Goal: Information Seeking & Learning: Find specific fact

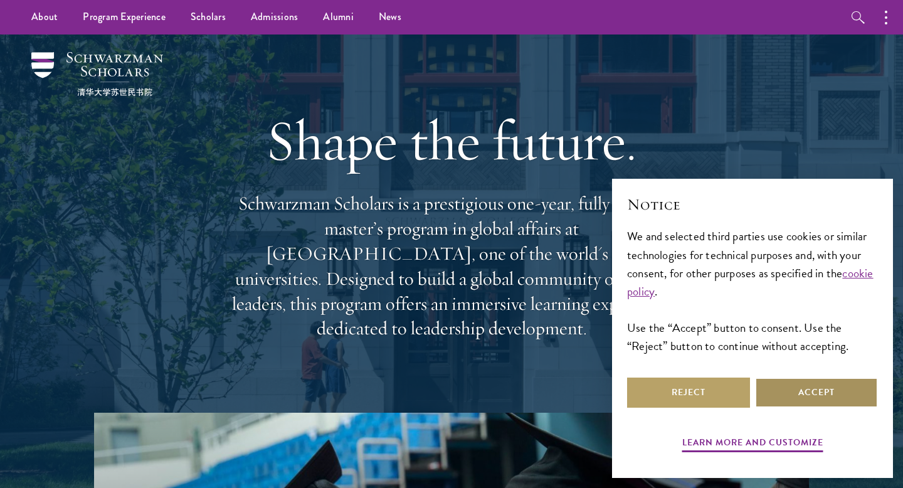
click at [810, 406] on button "Accept" at bounding box center [816, 392] width 123 height 30
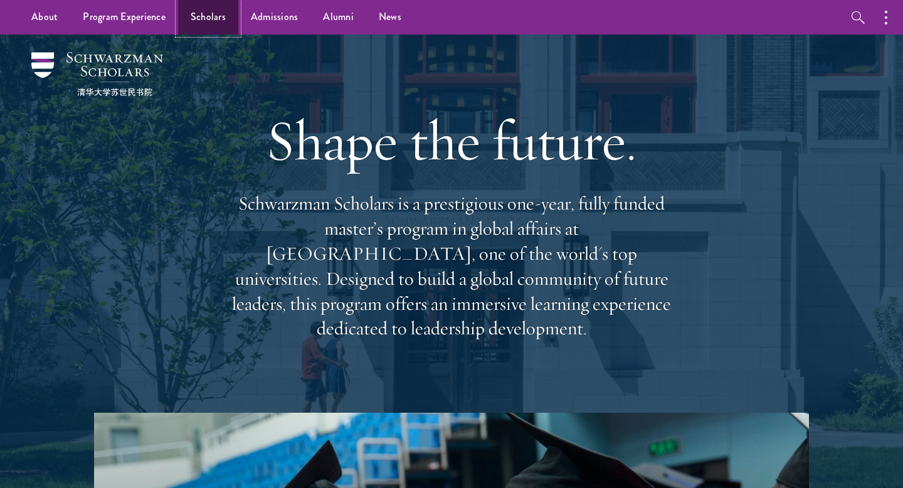
click at [217, 9] on link "Scholars" at bounding box center [208, 17] width 60 height 34
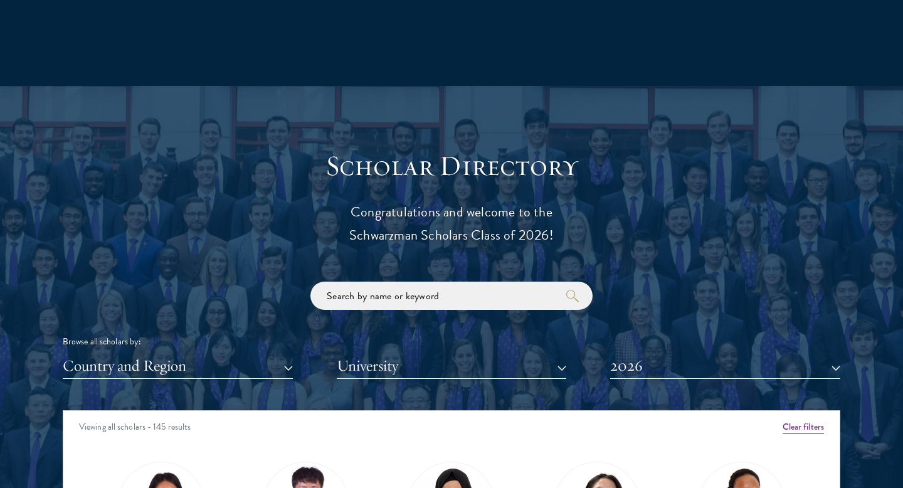
scroll to position [1261, 0]
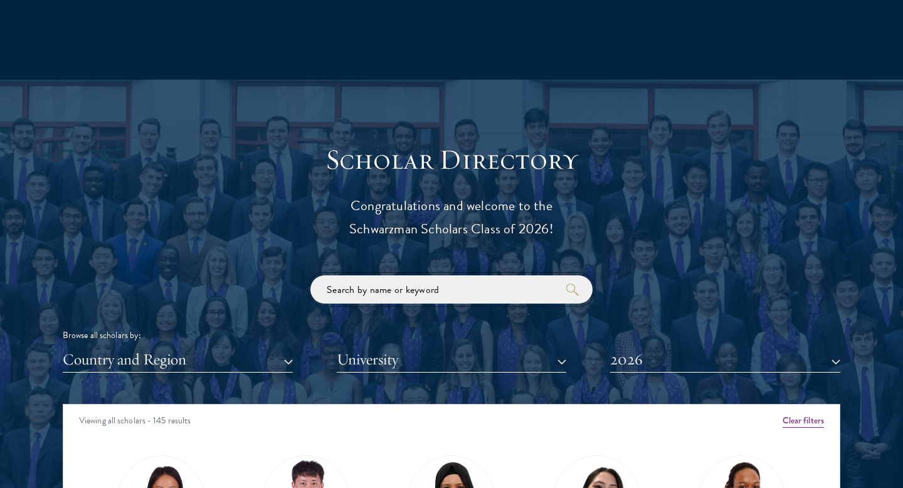
click at [350, 292] on input "search" at bounding box center [451, 289] width 282 height 28
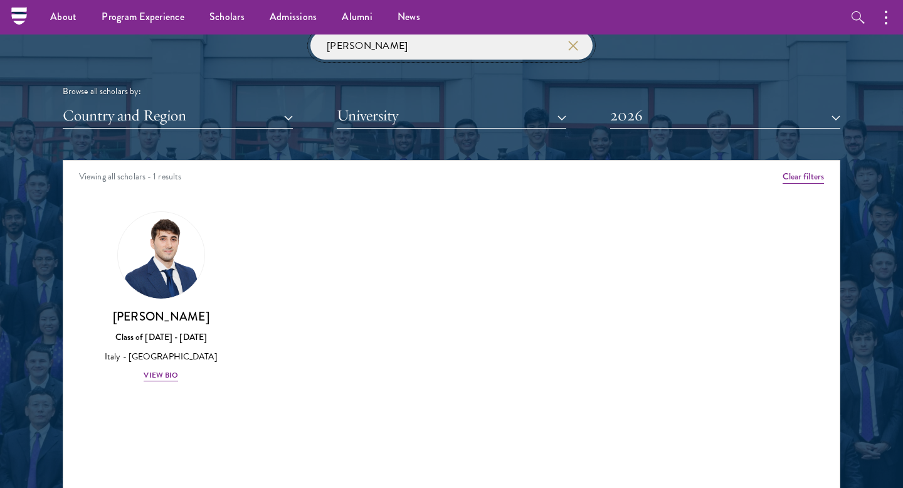
scroll to position [1503, 0]
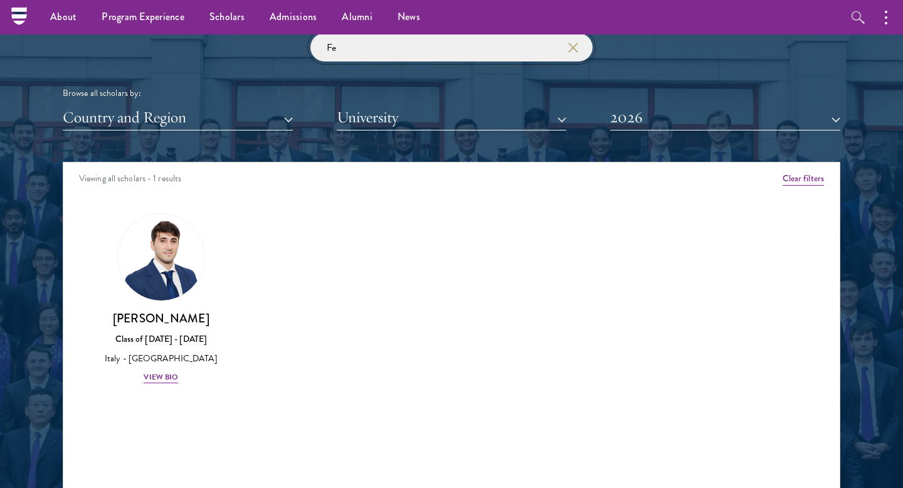
type input "F"
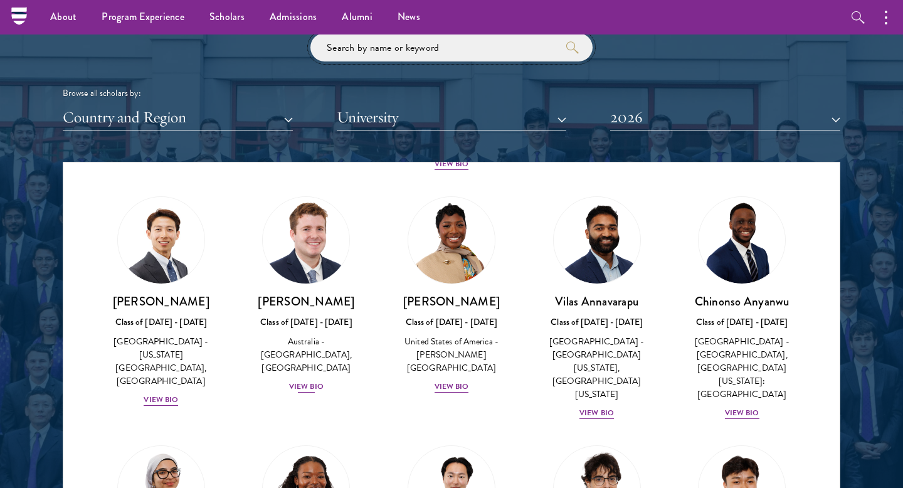
scroll to position [507, 0]
